Goal: Information Seeking & Learning: Learn about a topic

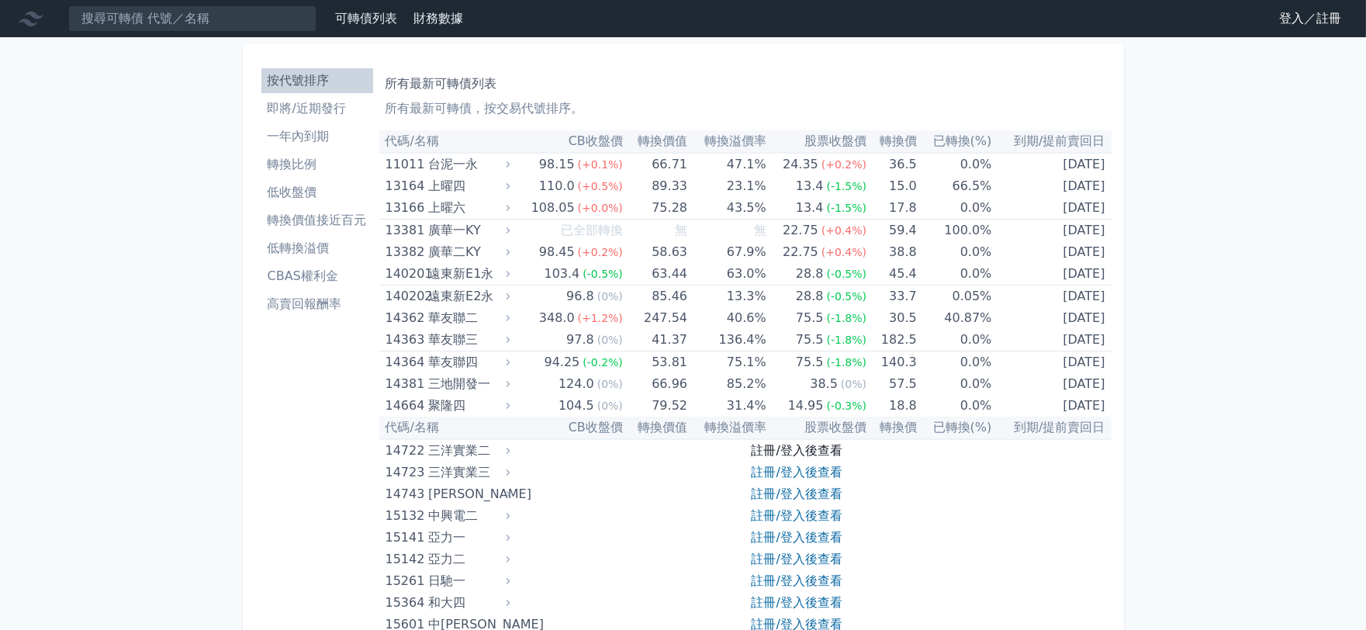
click at [780, 452] on link "註冊/登入後查看" at bounding box center [797, 450] width 91 height 15
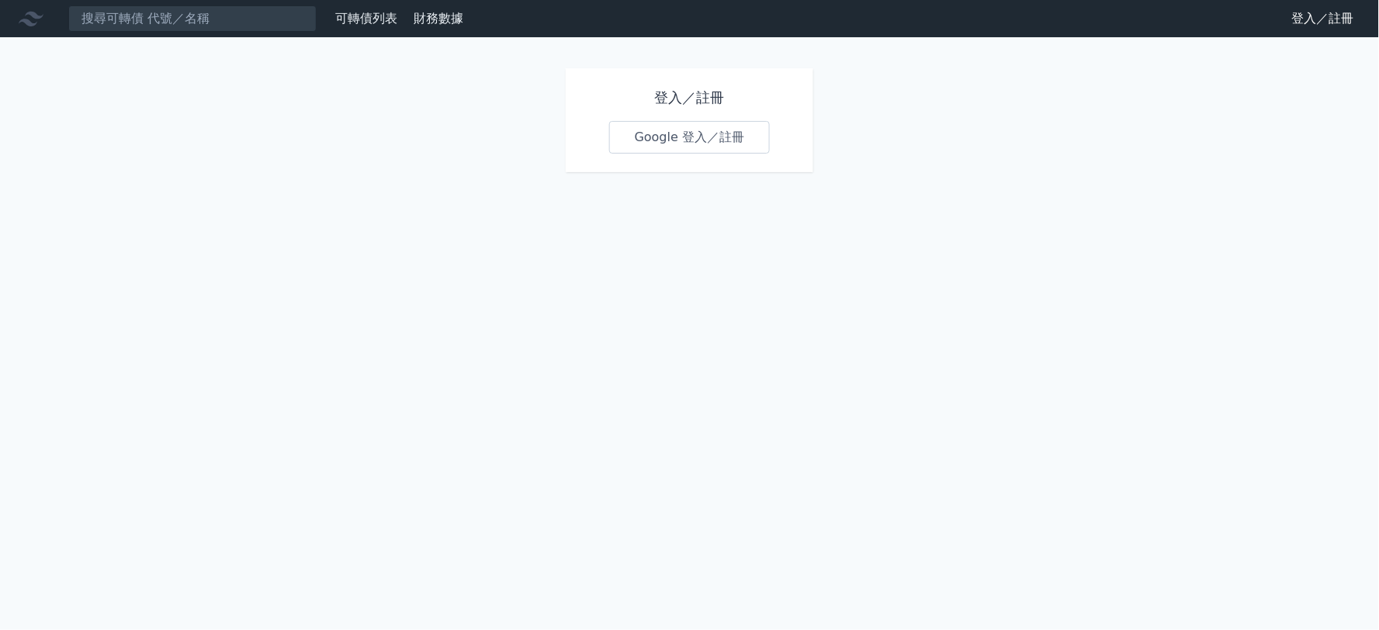
click at [692, 137] on link "Google 登入／註冊" at bounding box center [689, 137] width 161 height 33
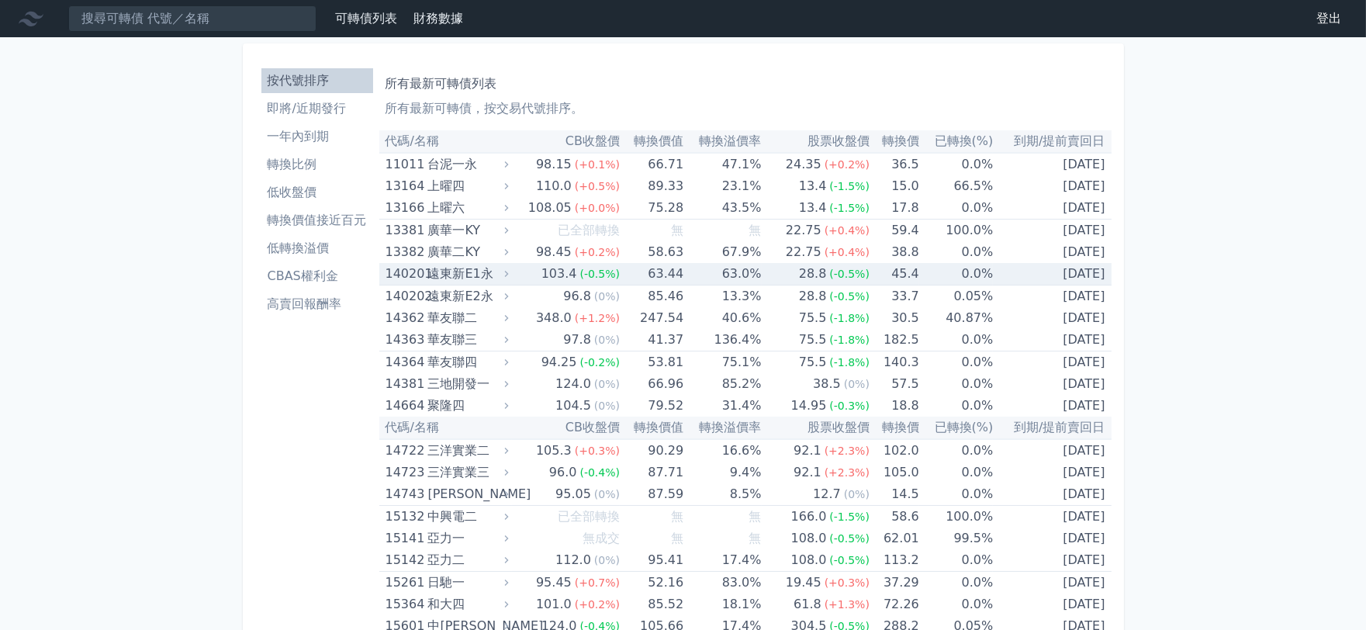
scroll to position [1387, 0]
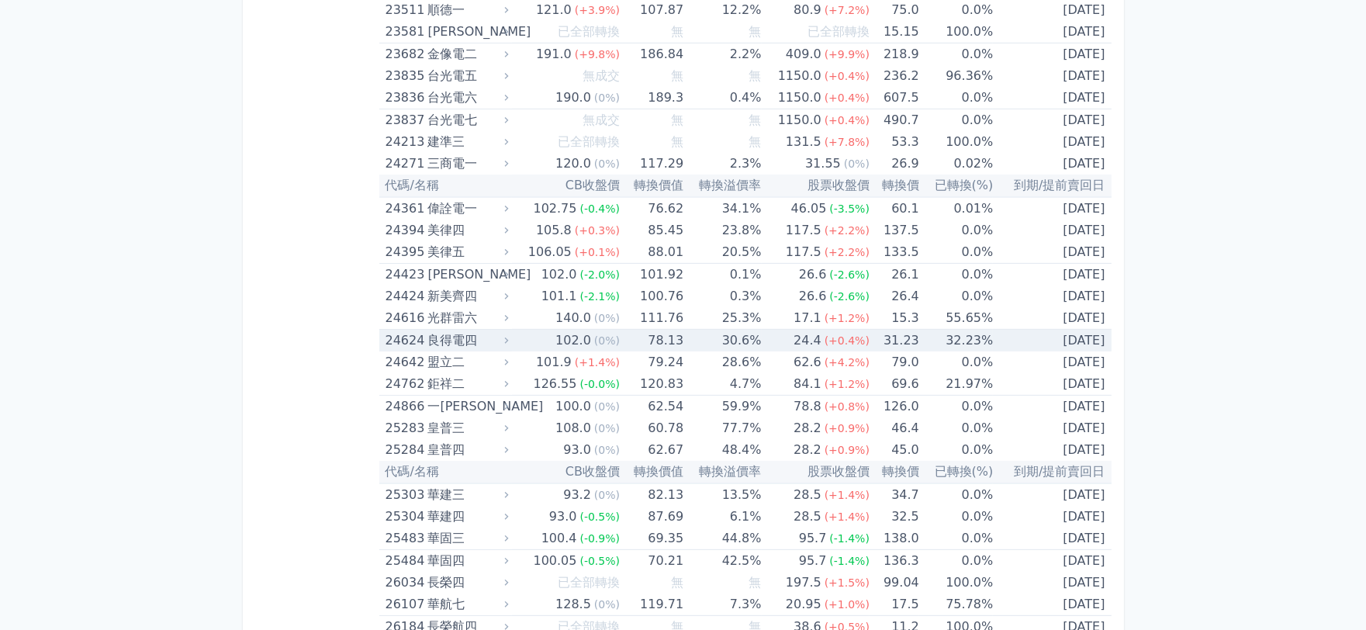
click at [452, 335] on div "良得電四" at bounding box center [466, 341] width 78 height 22
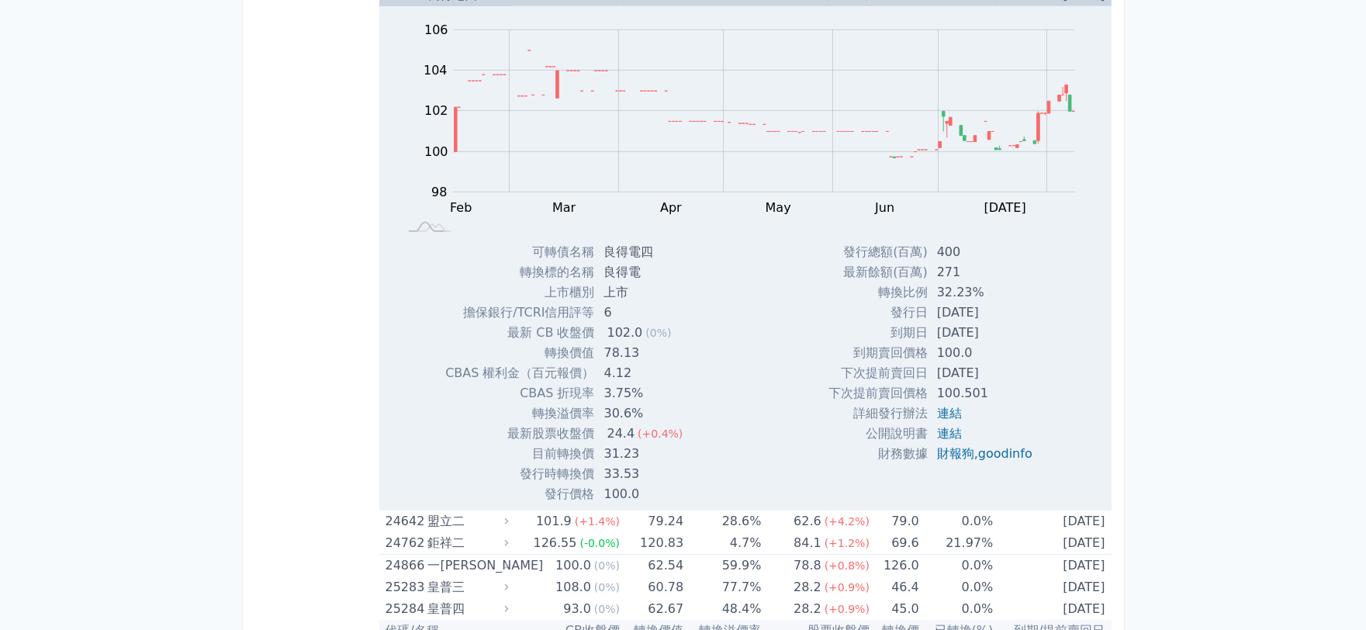
scroll to position [5873, 0]
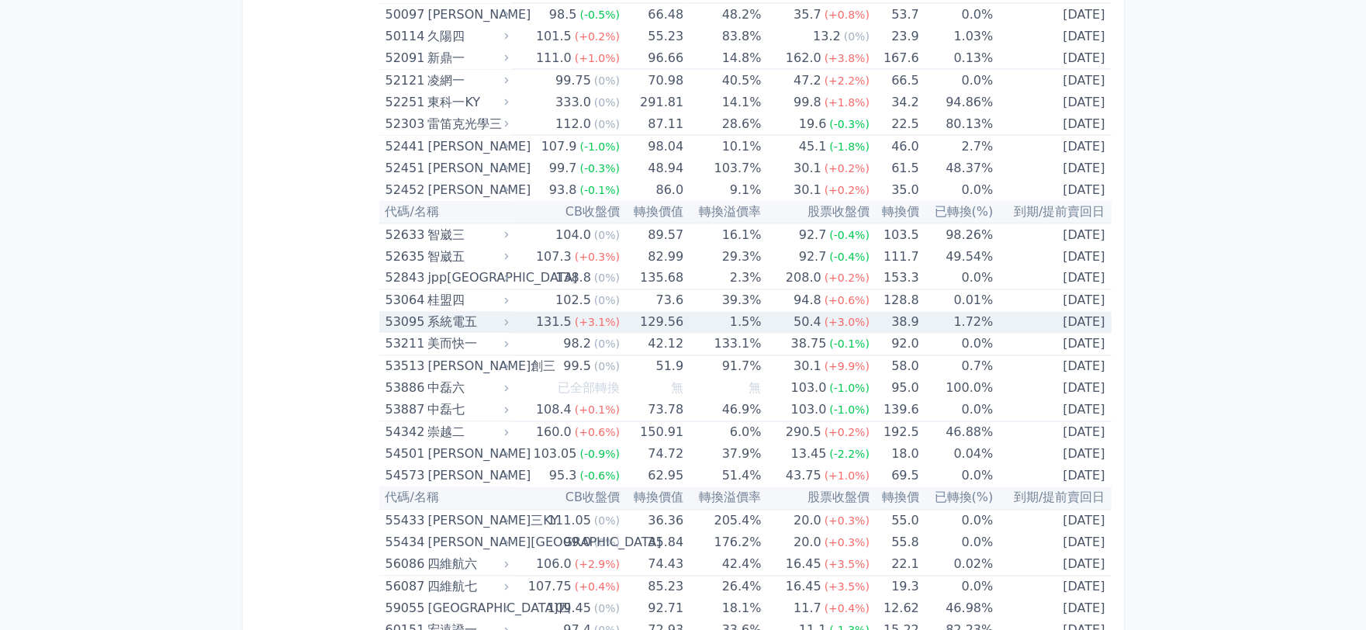
click at [472, 312] on div "系統電五" at bounding box center [466, 323] width 78 height 22
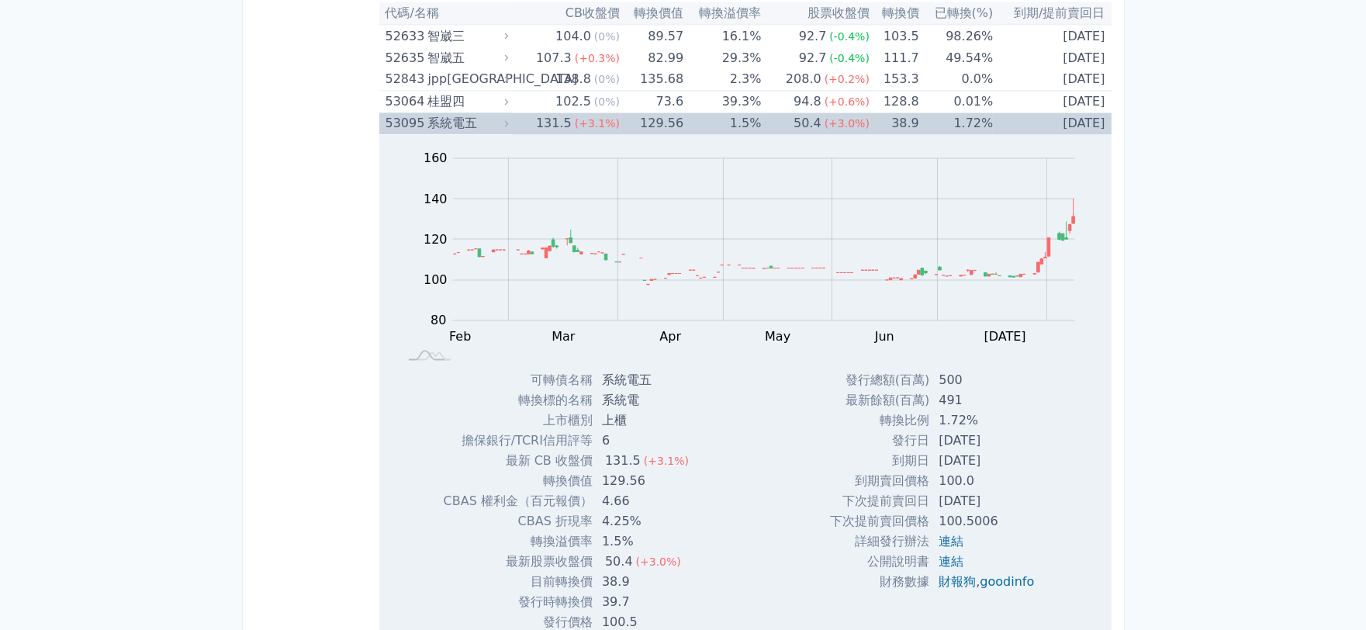
scroll to position [6304, 0]
